Goal: Check status: Check status

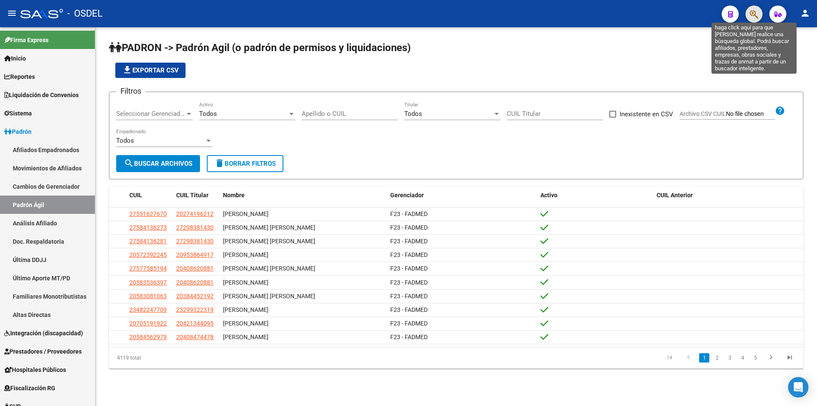
click at [751, 18] on icon "button" at bounding box center [754, 14] width 9 height 10
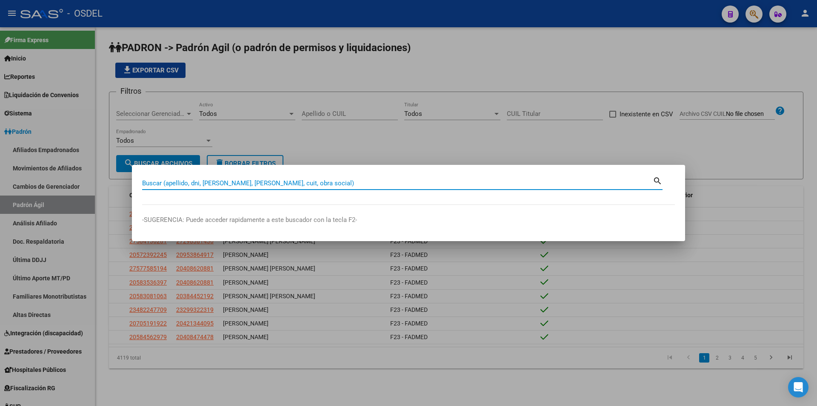
click at [202, 186] on input "Buscar (apellido, dni, [PERSON_NAME], [PERSON_NAME], cuit, obra social)" at bounding box center [397, 183] width 511 height 8
type input "27952035024"
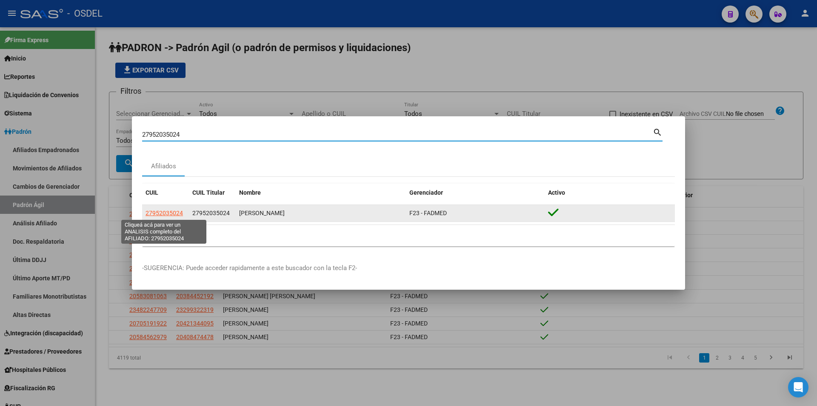
click at [165, 211] on span "27952035024" at bounding box center [164, 212] width 37 height 7
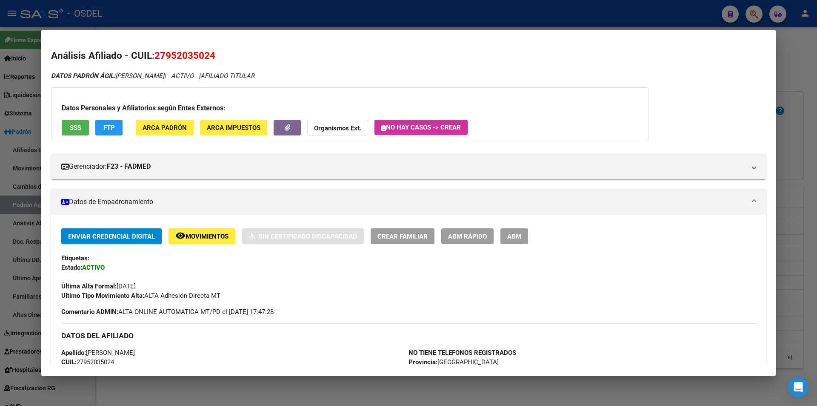
click at [73, 128] on span "SSS" at bounding box center [75, 128] width 11 height 8
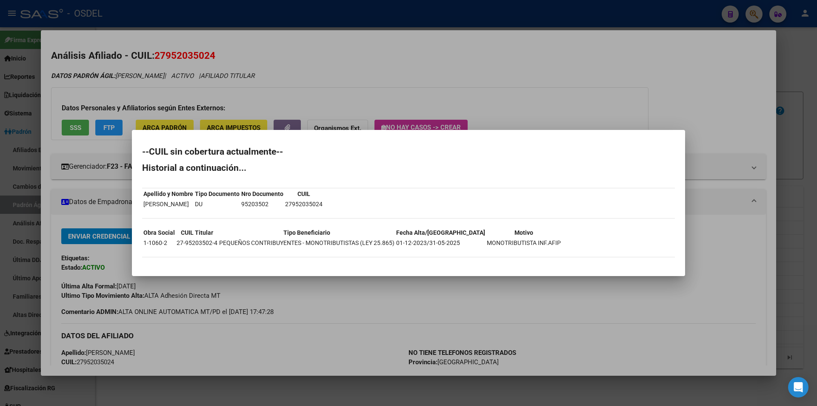
drag, startPoint x: 144, startPoint y: 242, endPoint x: 171, endPoint y: 245, distance: 27.4
click at [171, 245] on td "1-1060-2" at bounding box center [159, 242] width 32 height 9
click at [166, 244] on td "1-1060-2" at bounding box center [159, 242] width 32 height 9
drag, startPoint x: 143, startPoint y: 242, endPoint x: 167, endPoint y: 243, distance: 23.9
click at [167, 243] on td "1-1060-2" at bounding box center [159, 242] width 32 height 9
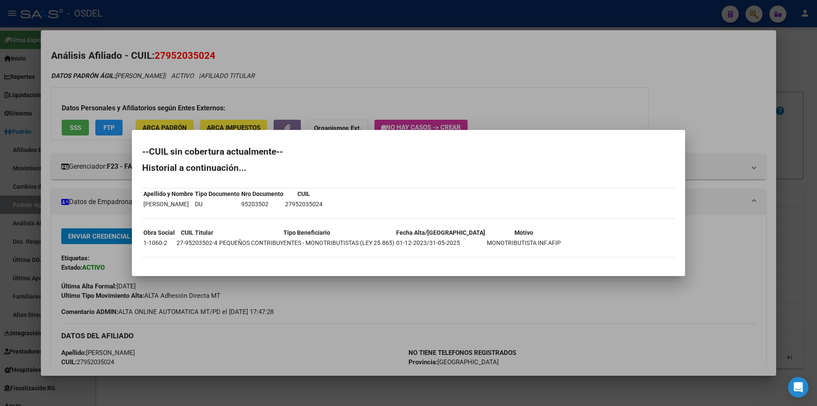
drag, startPoint x: 408, startPoint y: 241, endPoint x: 541, endPoint y: 244, distance: 133.3
click at [541, 244] on div "--CUIL sin cobertura actualmente-- Historial a continuación... Apellido y Nombr…" at bounding box center [408, 206] width 533 height 118
click at [507, 239] on td "MONOTRIBUTISTA INF.AFIP" at bounding box center [524, 242] width 75 height 9
drag, startPoint x: 461, startPoint y: 243, endPoint x: 532, endPoint y: 245, distance: 70.7
click at [532, 245] on td "MONOTRIBUTISTA INF.AFIP" at bounding box center [524, 242] width 75 height 9
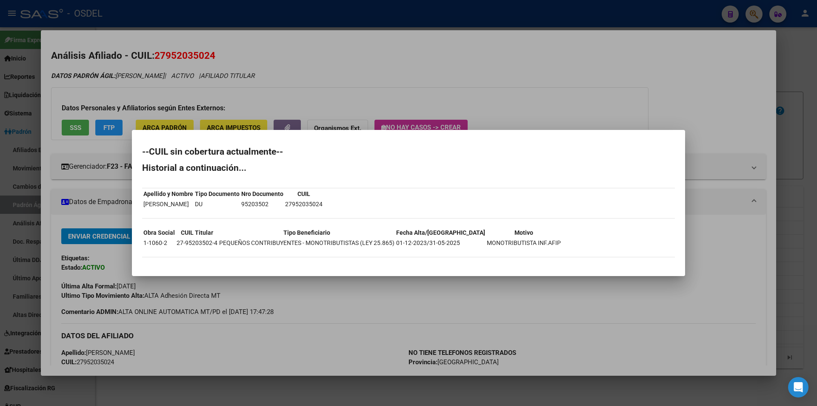
click at [515, 242] on td "MONOTRIBUTISTA INF.AFIP" at bounding box center [524, 242] width 75 height 9
drag, startPoint x: 536, startPoint y: 243, endPoint x: 458, endPoint y: 240, distance: 78.4
click at [458, 240] on div "--CUIL sin cobertura actualmente-- Historial a continuación... Apellido y Nombr…" at bounding box center [408, 206] width 533 height 118
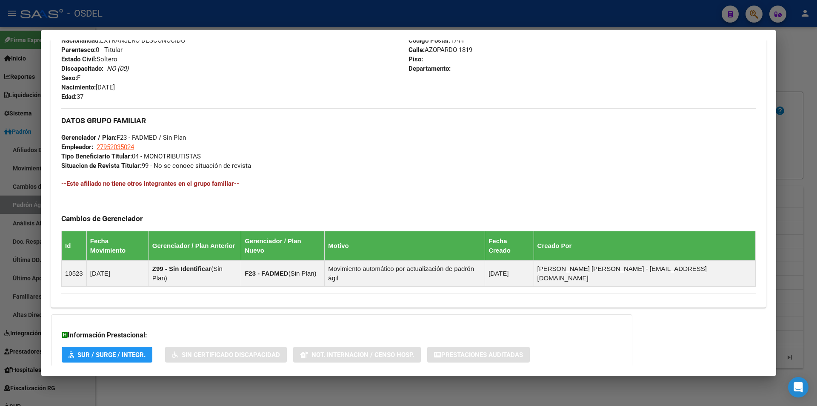
scroll to position [376, 0]
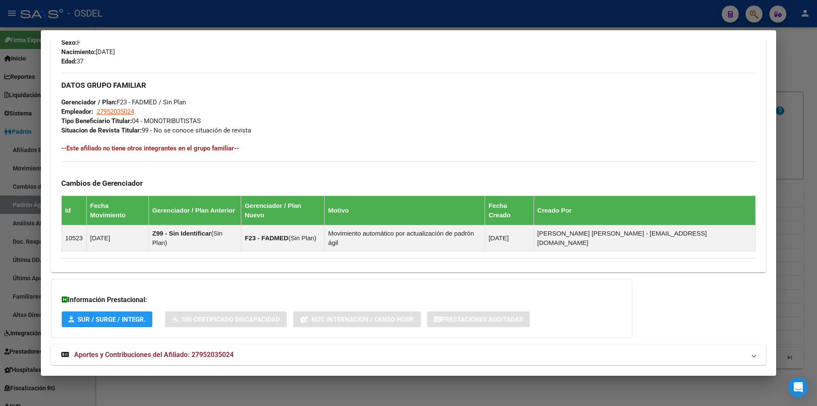
click at [189, 350] on span "Aportes y Contribuciones del Afiliado: 27952035024" at bounding box center [154, 354] width 160 height 8
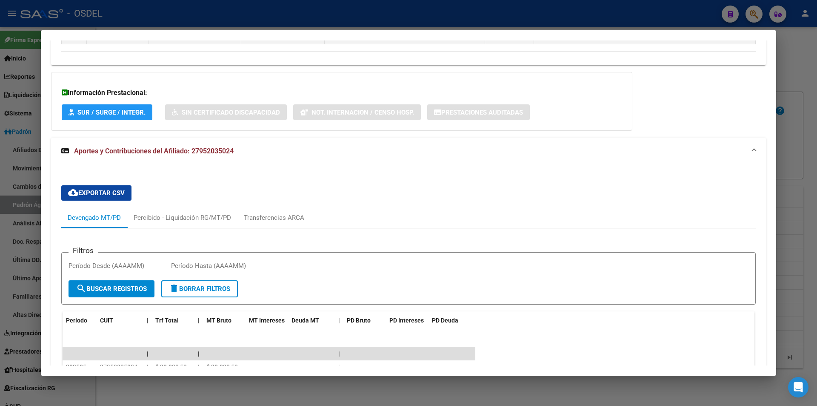
scroll to position [631, 0]
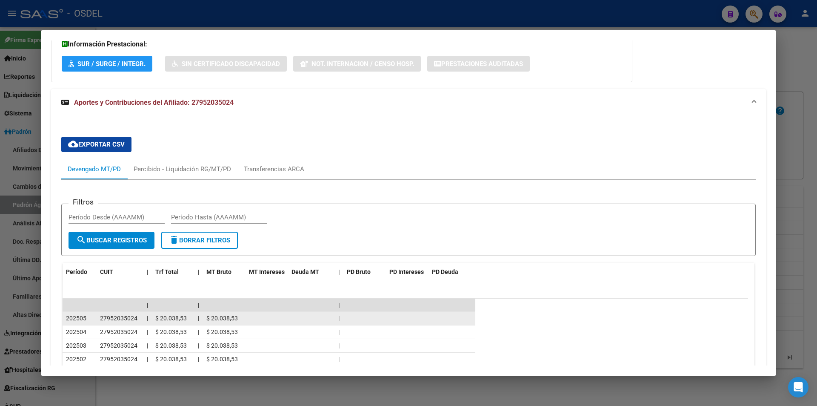
drag, startPoint x: 66, startPoint y: 299, endPoint x: 270, endPoint y: 302, distance: 203.5
click at [270, 312] on div "202505 27952035024 | $ 20.038,53 | $ 20.038,53 |" at bounding box center [269, 319] width 413 height 14
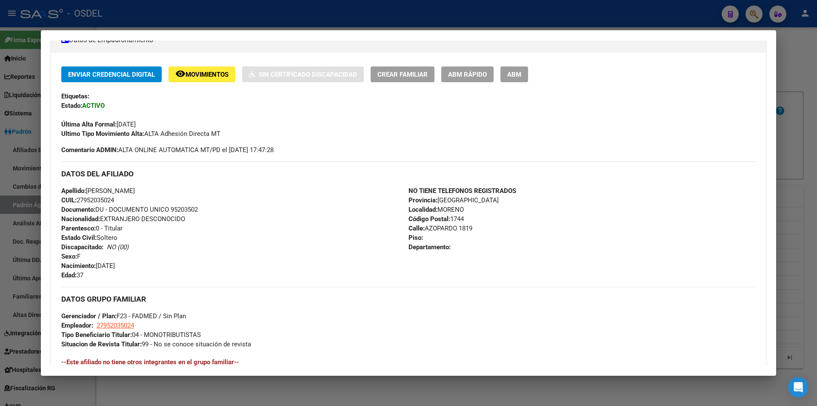
scroll to position [0, 0]
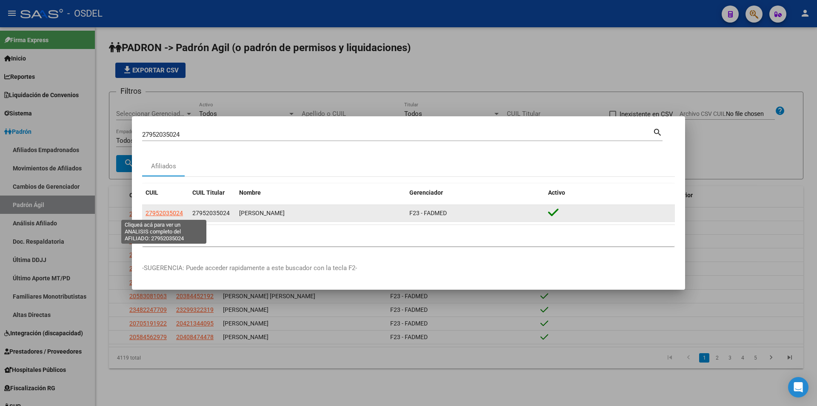
click at [160, 215] on span "27952035024" at bounding box center [164, 212] width 37 height 7
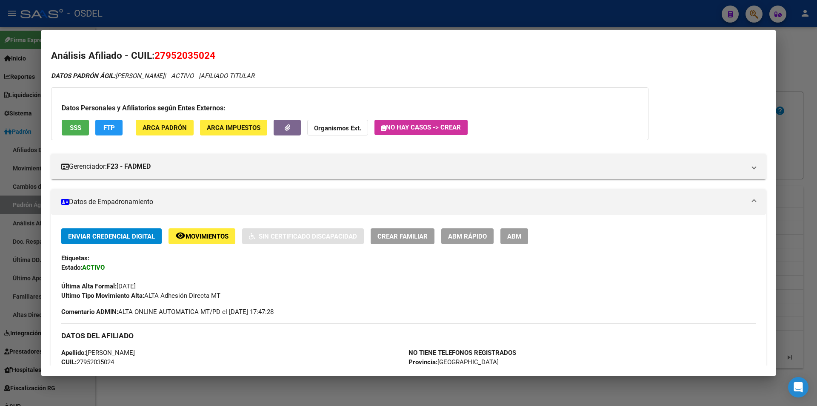
click at [83, 125] on button "SSS" at bounding box center [75, 128] width 27 height 16
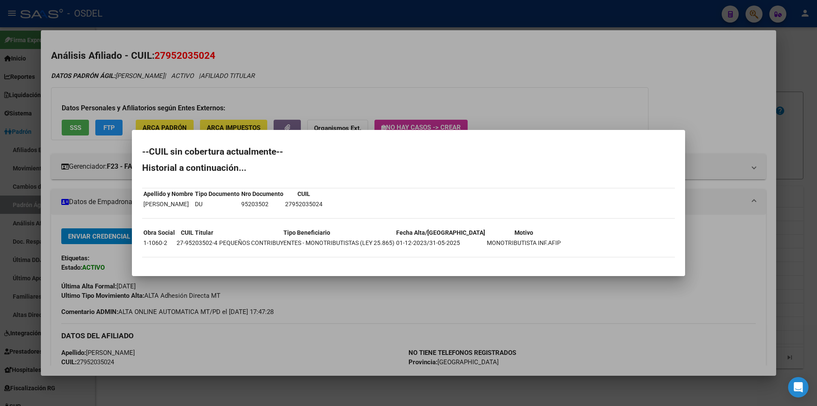
drag, startPoint x: 172, startPoint y: 153, endPoint x: 316, endPoint y: 162, distance: 144.2
click at [316, 162] on div "--CUIL sin cobertura actualmente-- Historial a continuación... Apellido y Nombr…" at bounding box center [408, 206] width 533 height 118
click at [252, 318] on div at bounding box center [408, 203] width 817 height 406
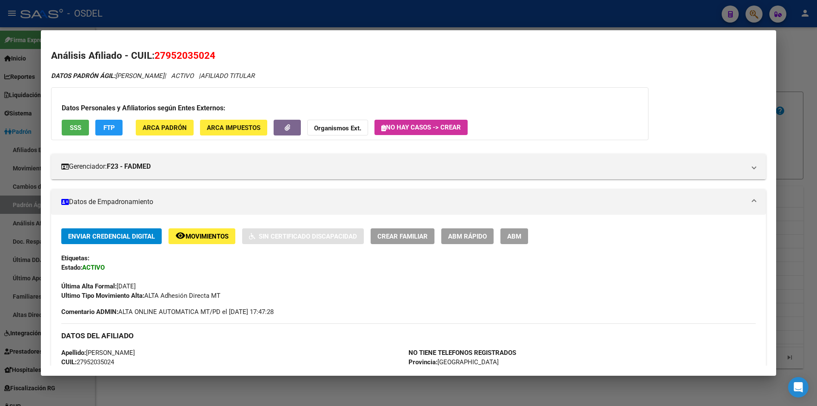
click at [73, 128] on span "SSS" at bounding box center [75, 128] width 11 height 8
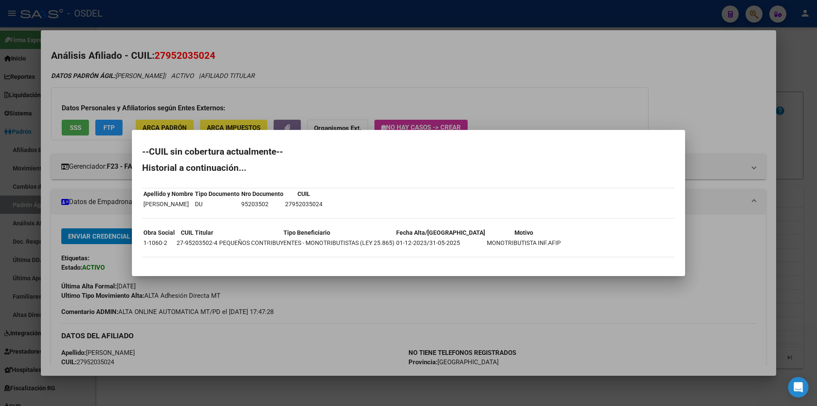
click at [407, 74] on div at bounding box center [408, 203] width 817 height 406
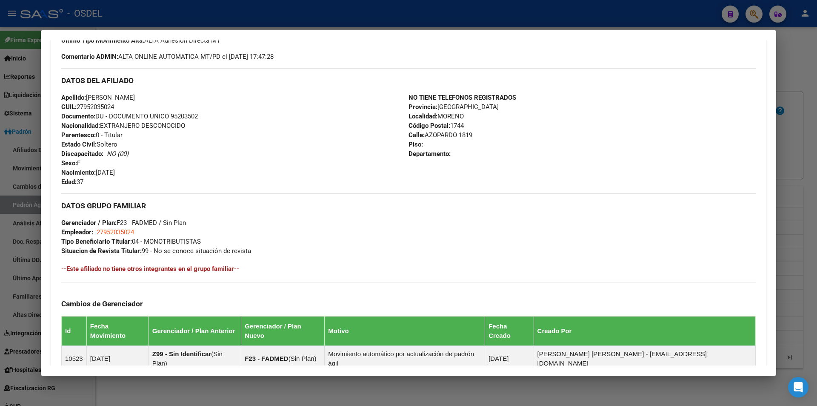
scroll to position [255, 0]
drag, startPoint x: 119, startPoint y: 172, endPoint x: 147, endPoint y: 174, distance: 28.2
click at [147, 174] on div "Apellido: [PERSON_NAME] CUIL: 27952035024 Documento: DU - DOCUMENTO UNICO 95203…" at bounding box center [234, 139] width 347 height 94
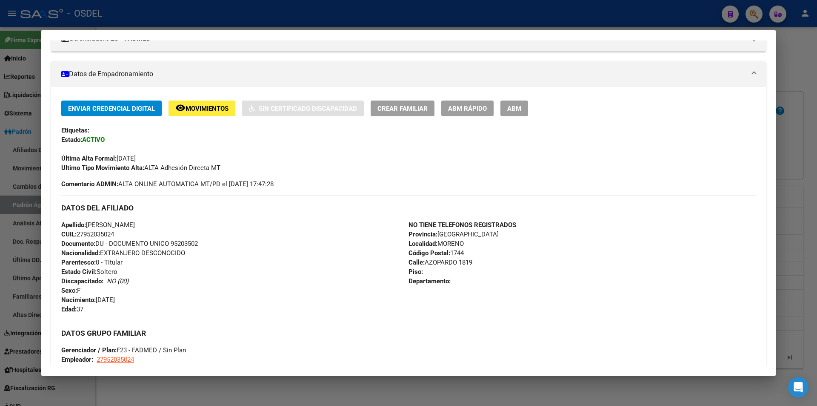
scroll to position [0, 0]
